Goal: Find specific page/section: Find specific page/section

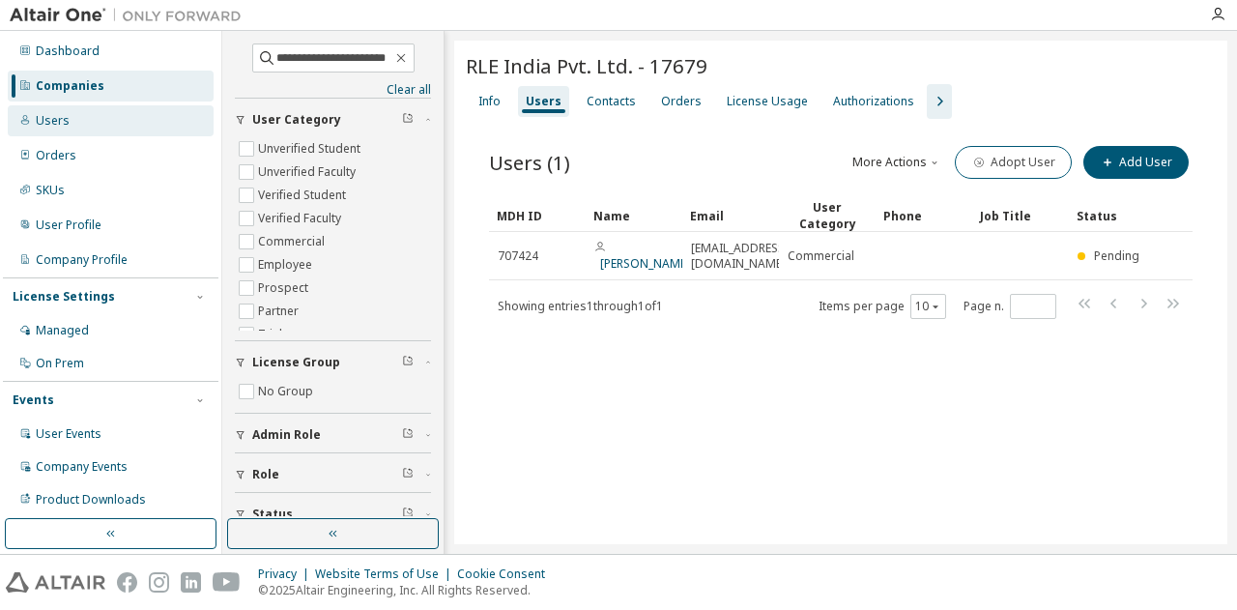
click at [77, 124] on div "Users" at bounding box center [111, 120] width 206 height 31
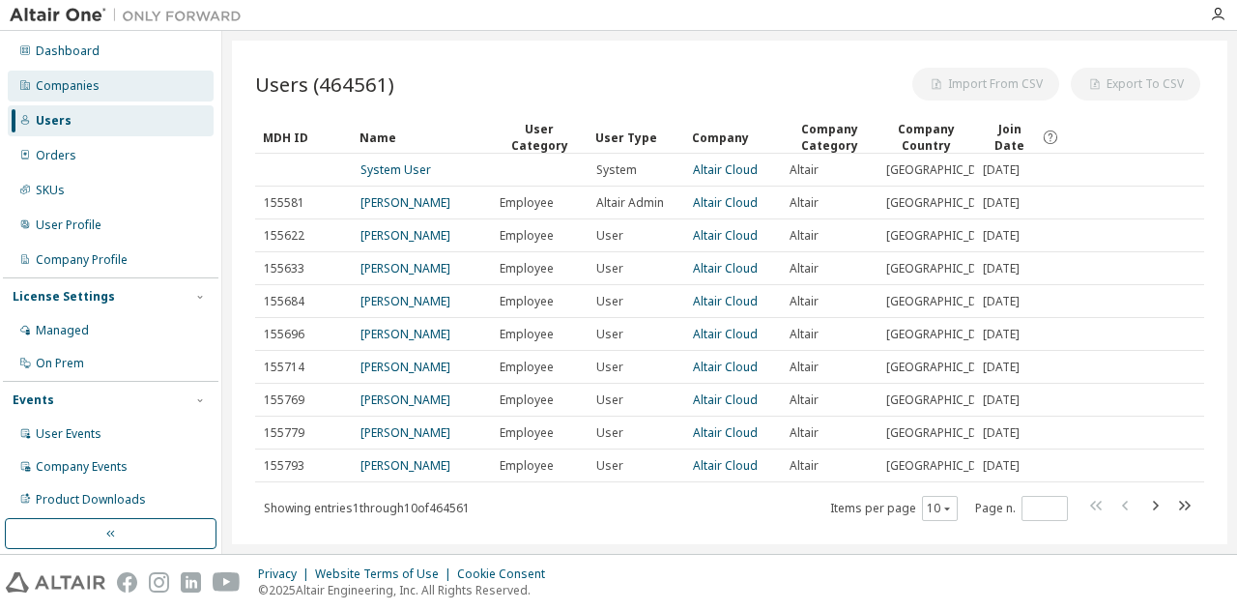
click at [89, 90] on div "Companies" at bounding box center [68, 85] width 64 height 15
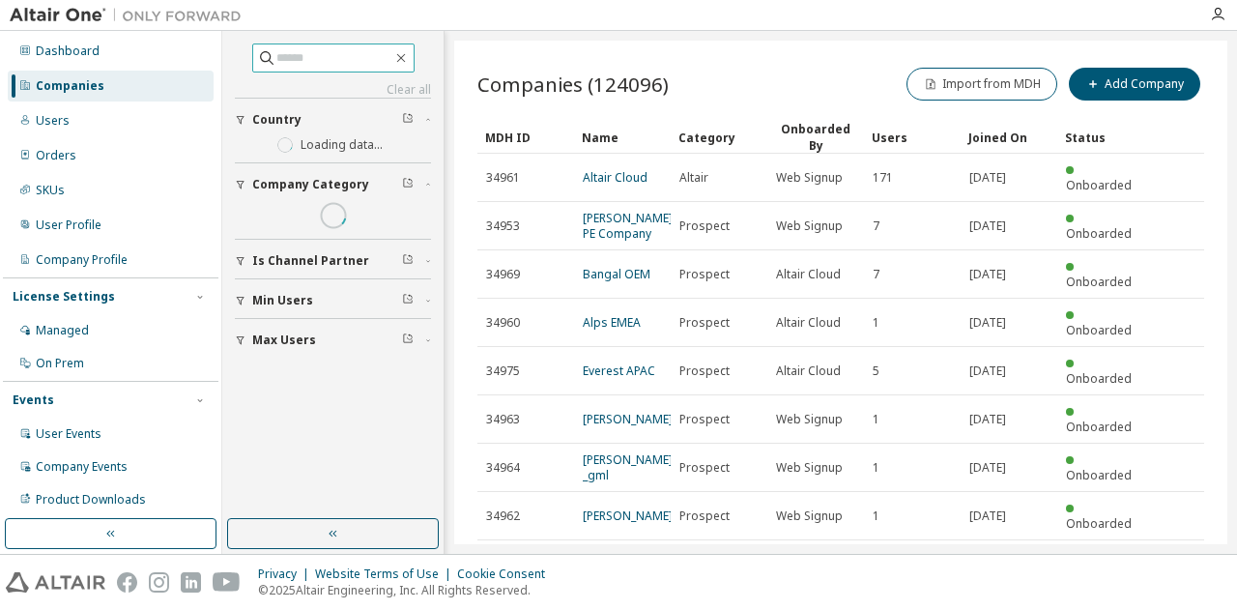
click at [277, 62] on input "text" at bounding box center [335, 57] width 116 height 19
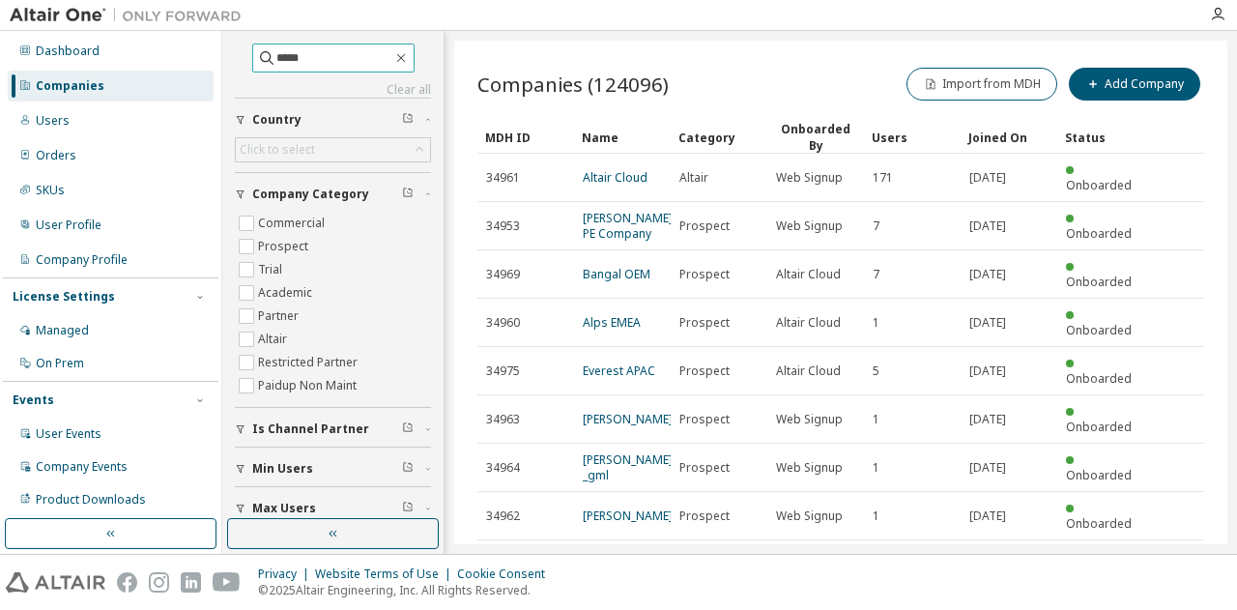
type input "*****"
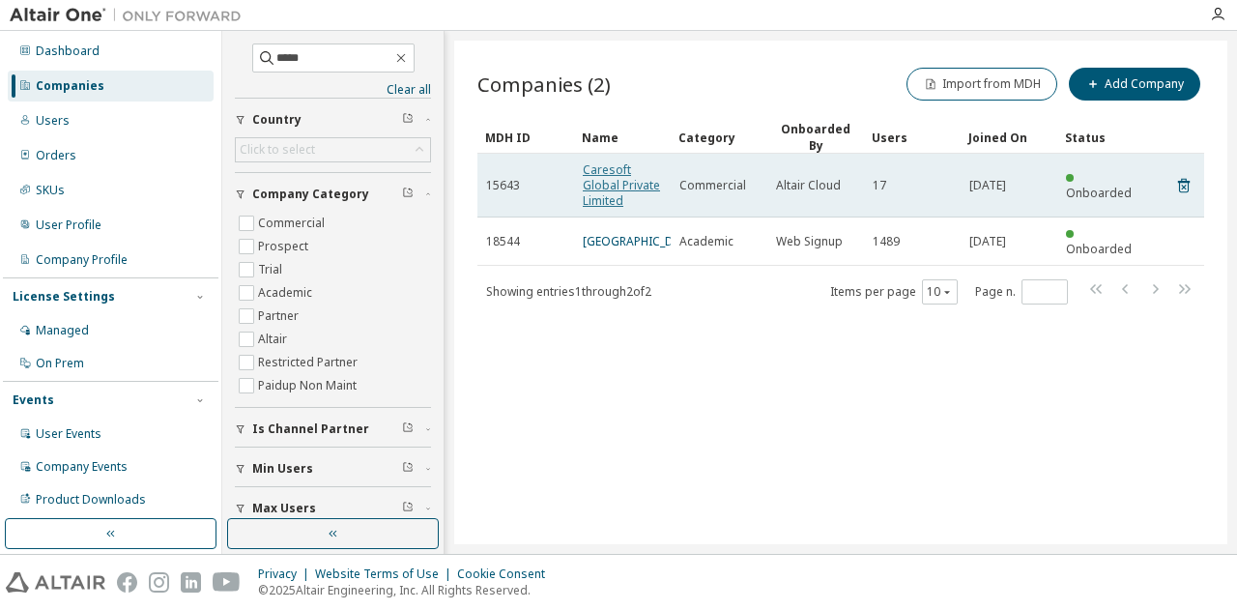
click at [641, 175] on link "Caresoft Global Private Limited" at bounding box center [621, 184] width 77 height 47
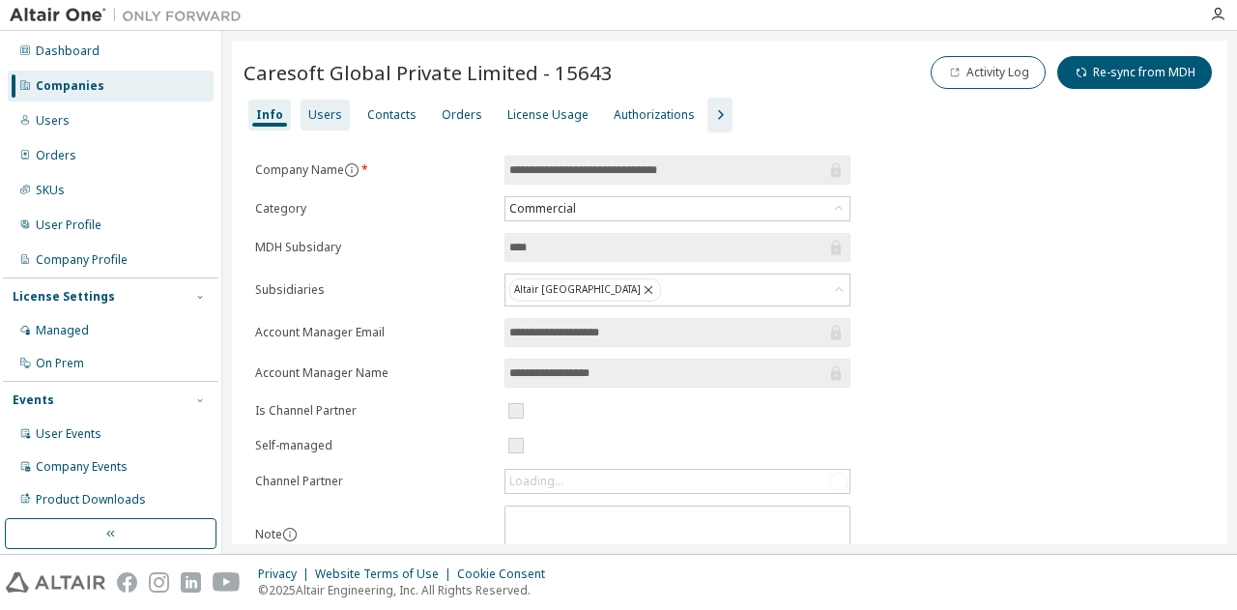
click at [329, 114] on div "Users" at bounding box center [325, 114] width 34 height 15
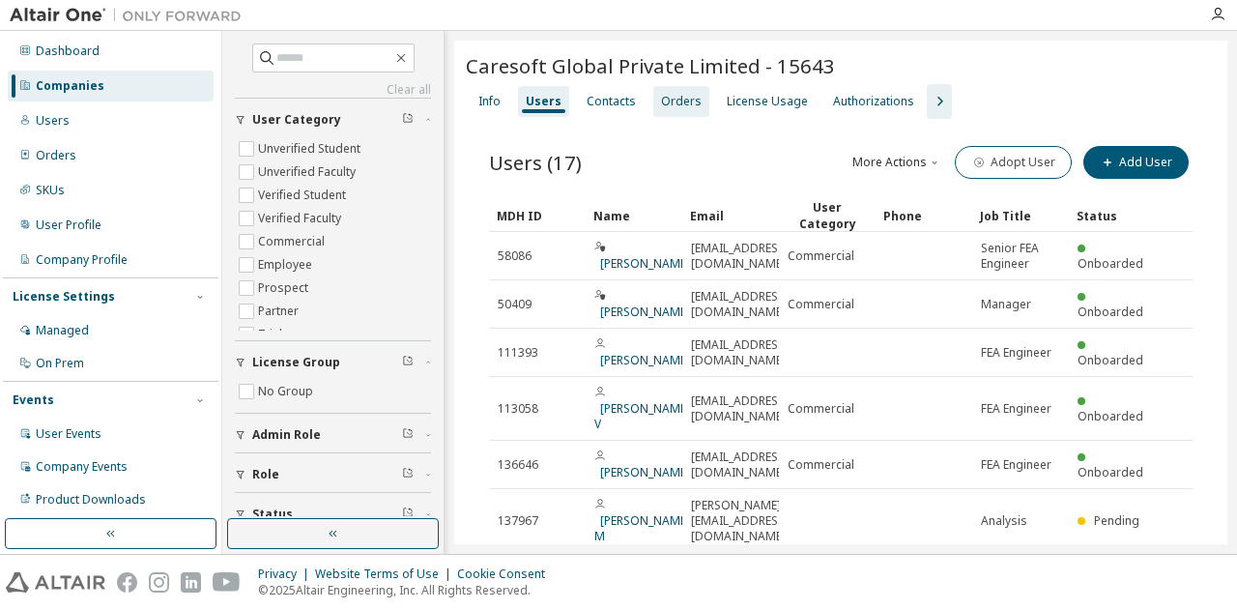
click at [691, 94] on div "Orders" at bounding box center [681, 101] width 41 height 15
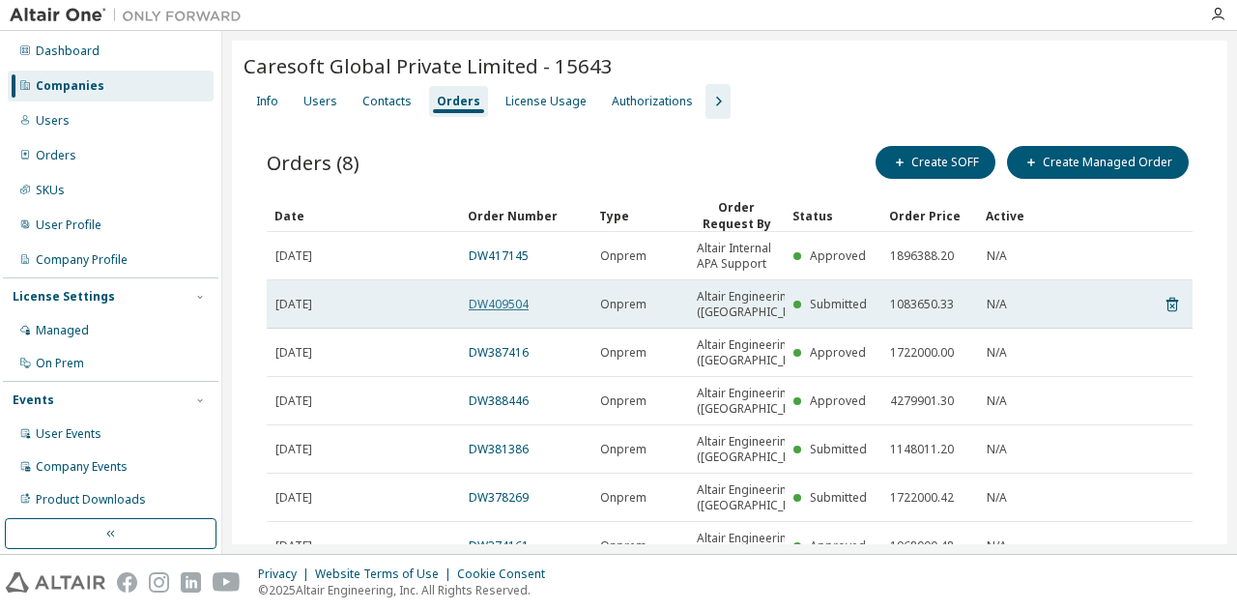
click at [508, 307] on link "DW409504" at bounding box center [499, 304] width 60 height 16
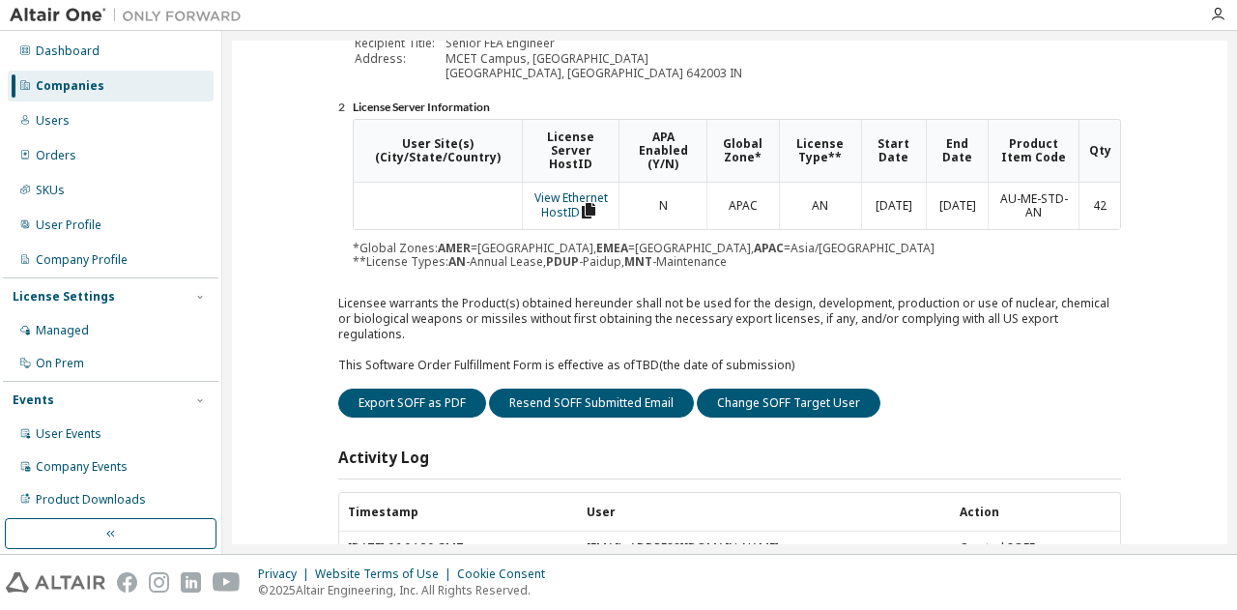
scroll to position [290, 0]
